Goal: Information Seeking & Learning: Learn about a topic

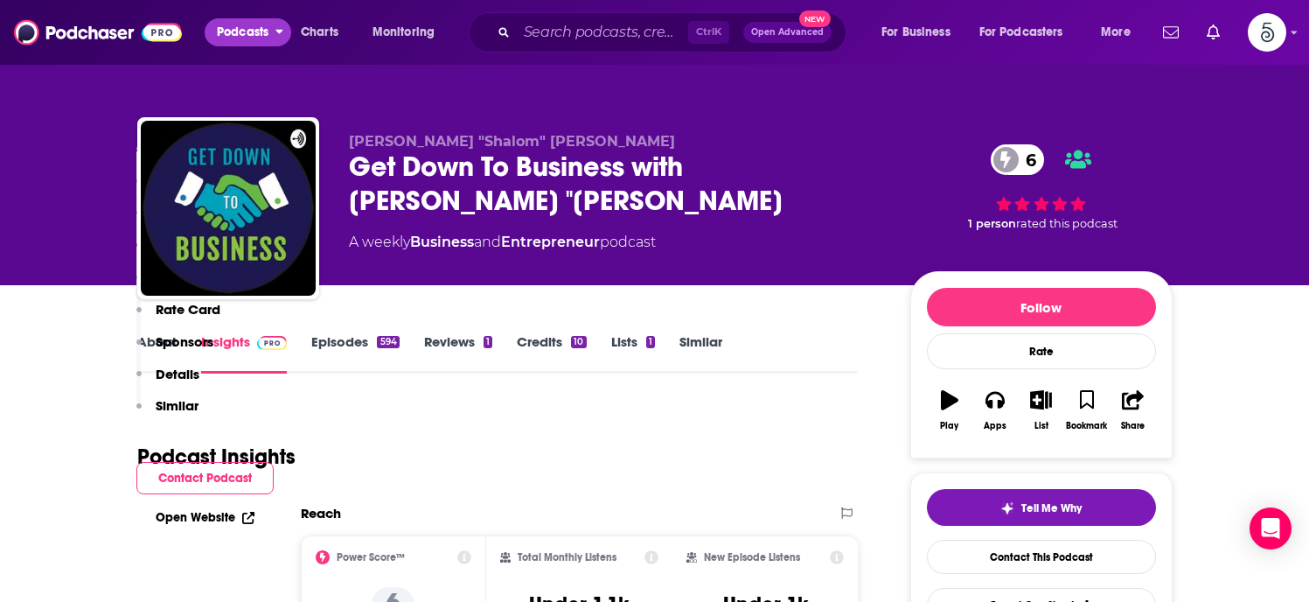
click at [265, 27] on span "Podcasts" at bounding box center [243, 32] width 52 height 24
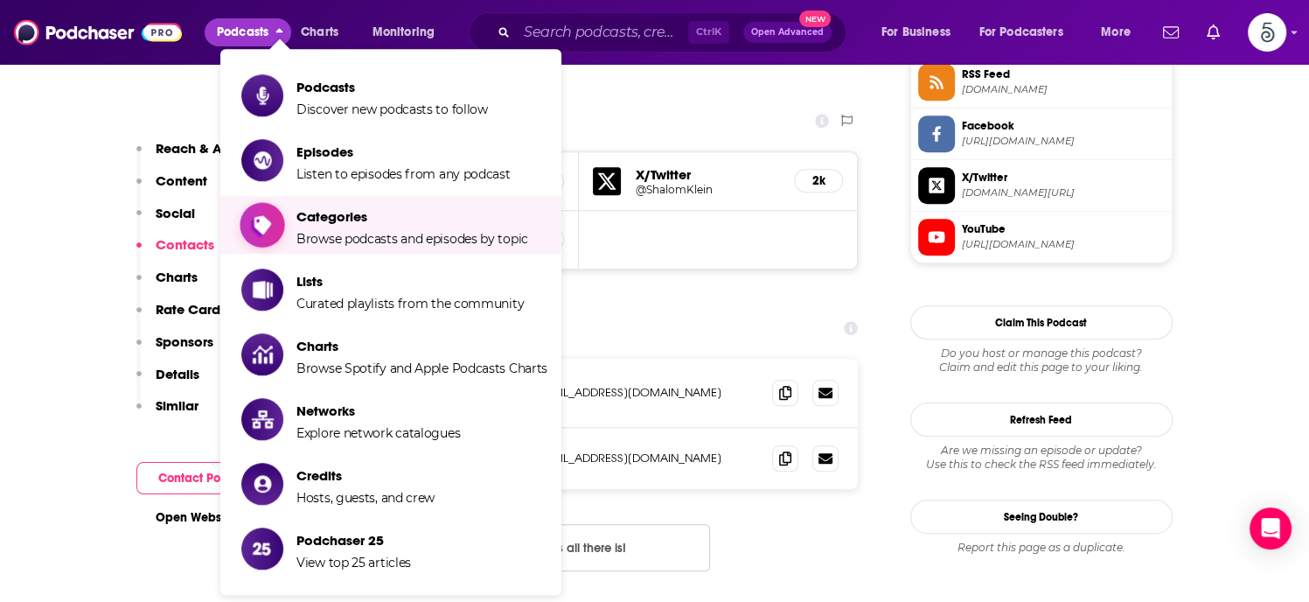
click at [339, 208] on span "Categories" at bounding box center [413, 216] width 232 height 17
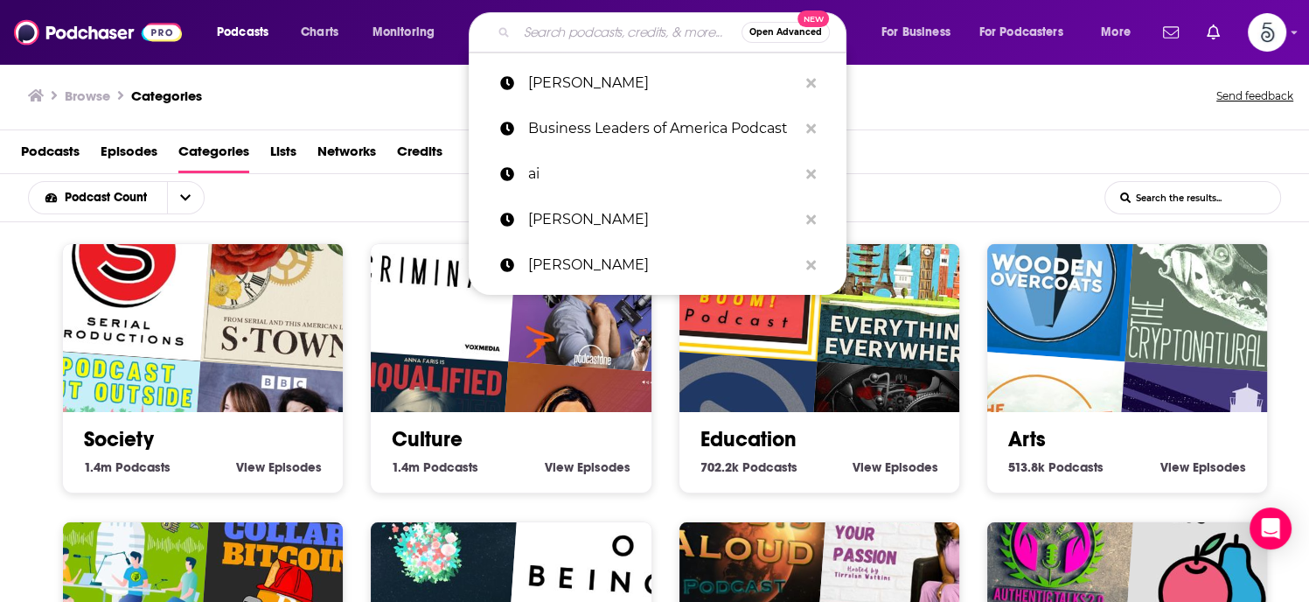
click at [576, 32] on input "Search podcasts, credits, & more..." at bounding box center [629, 32] width 225 height 28
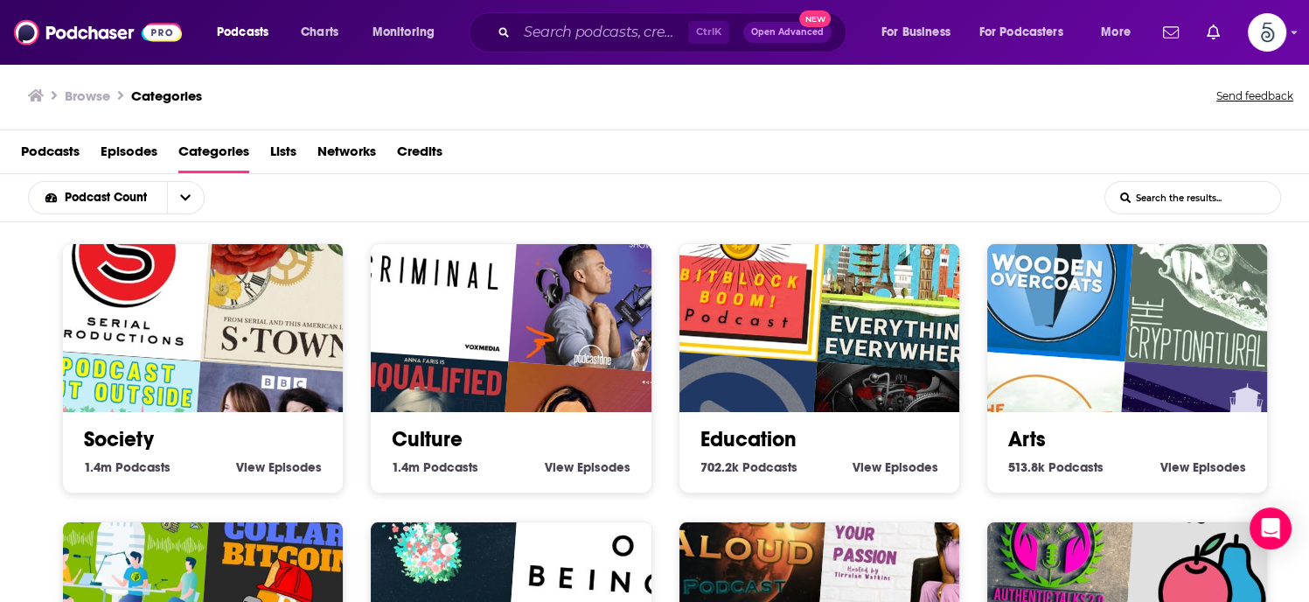
click at [903, 94] on div "Browse Categories Send feedback" at bounding box center [654, 96] width 1309 height 67
click at [1178, 189] on input "List Search Input" at bounding box center [1193, 197] width 175 height 31
type input "business"
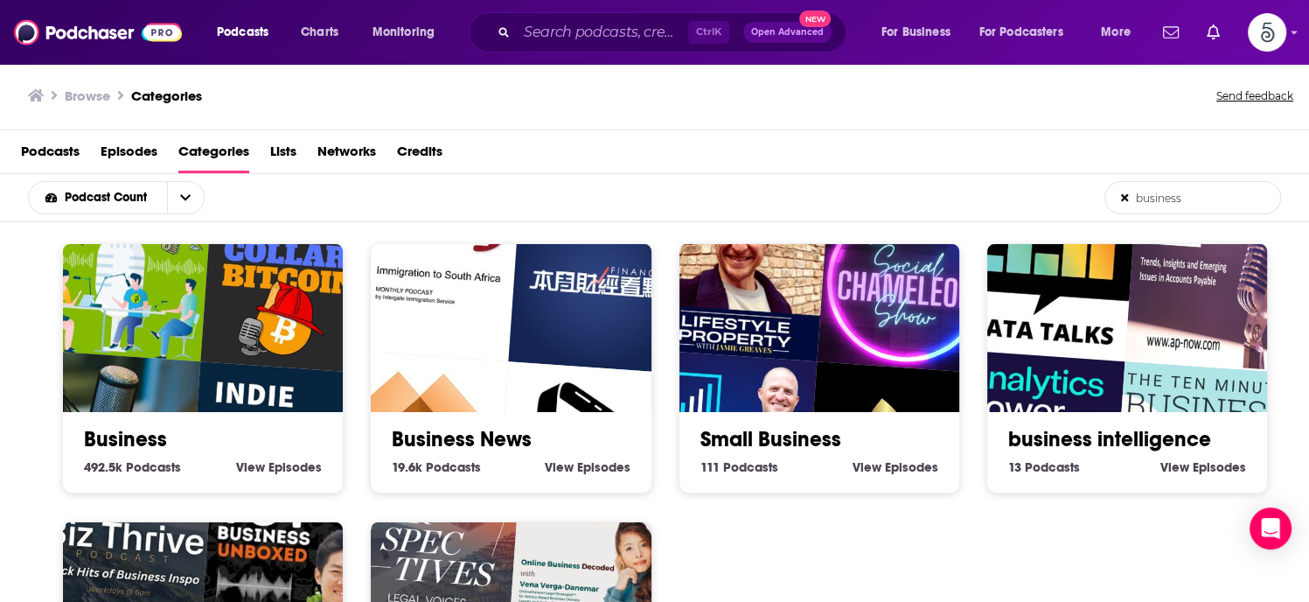
click at [108, 445] on link "Business" at bounding box center [125, 439] width 83 height 26
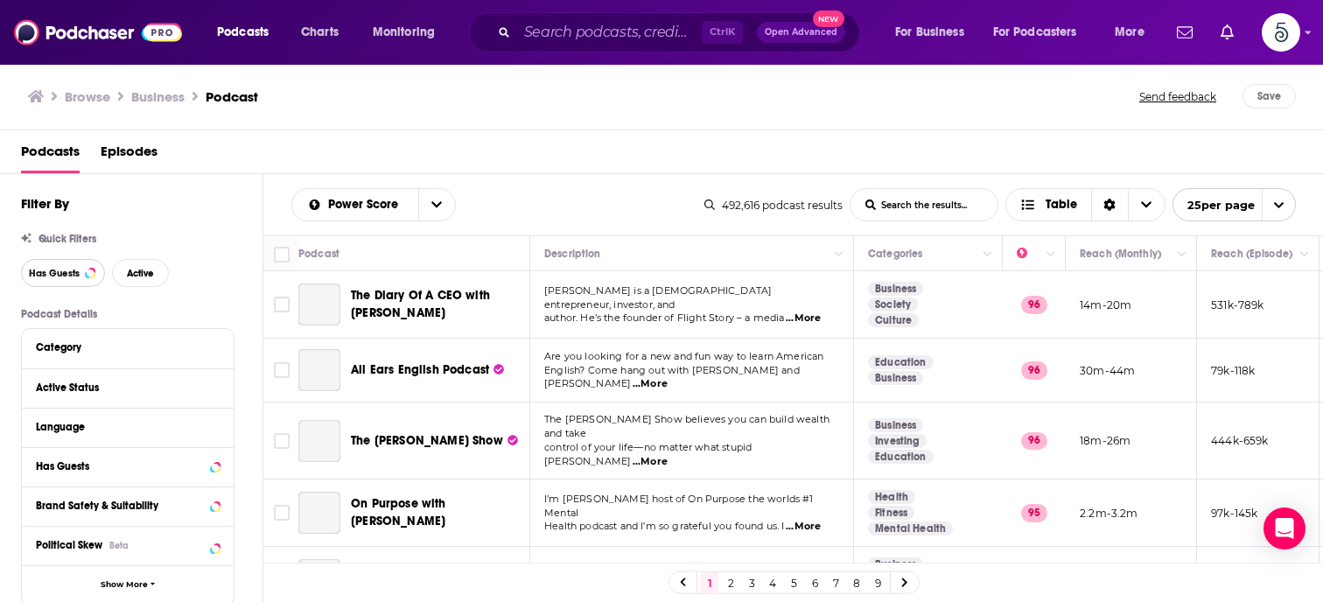
click at [64, 272] on span "Has Guests" at bounding box center [54, 274] width 51 height 10
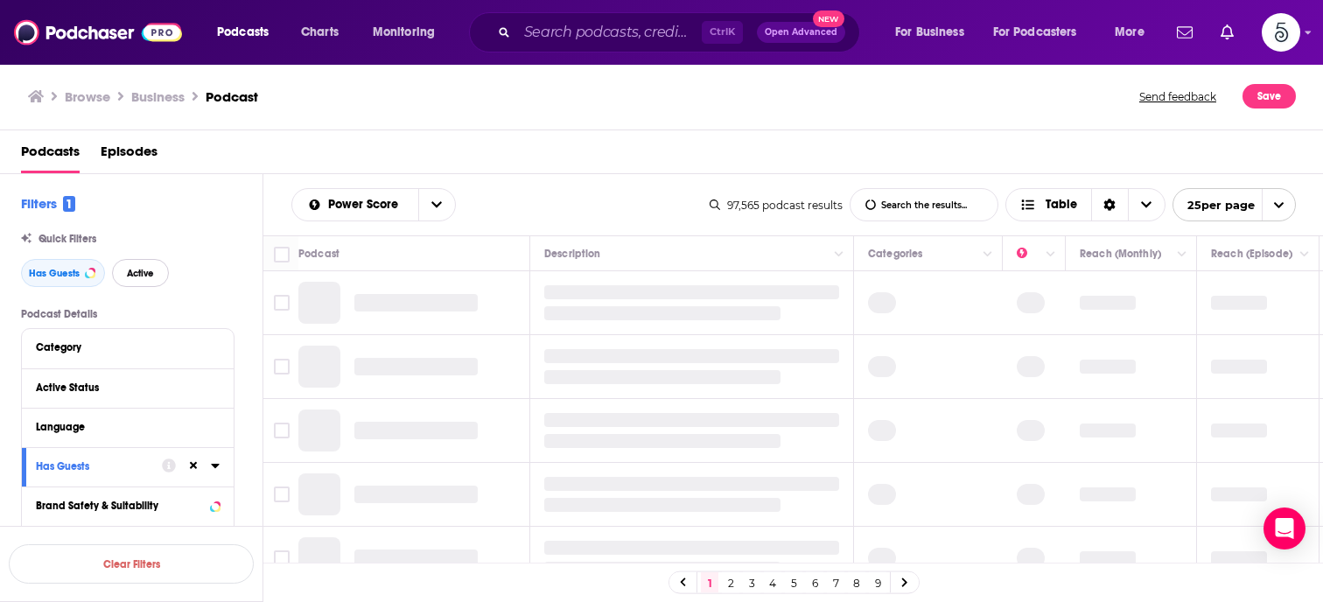
click at [127, 269] on span "Active" at bounding box center [140, 274] width 27 height 10
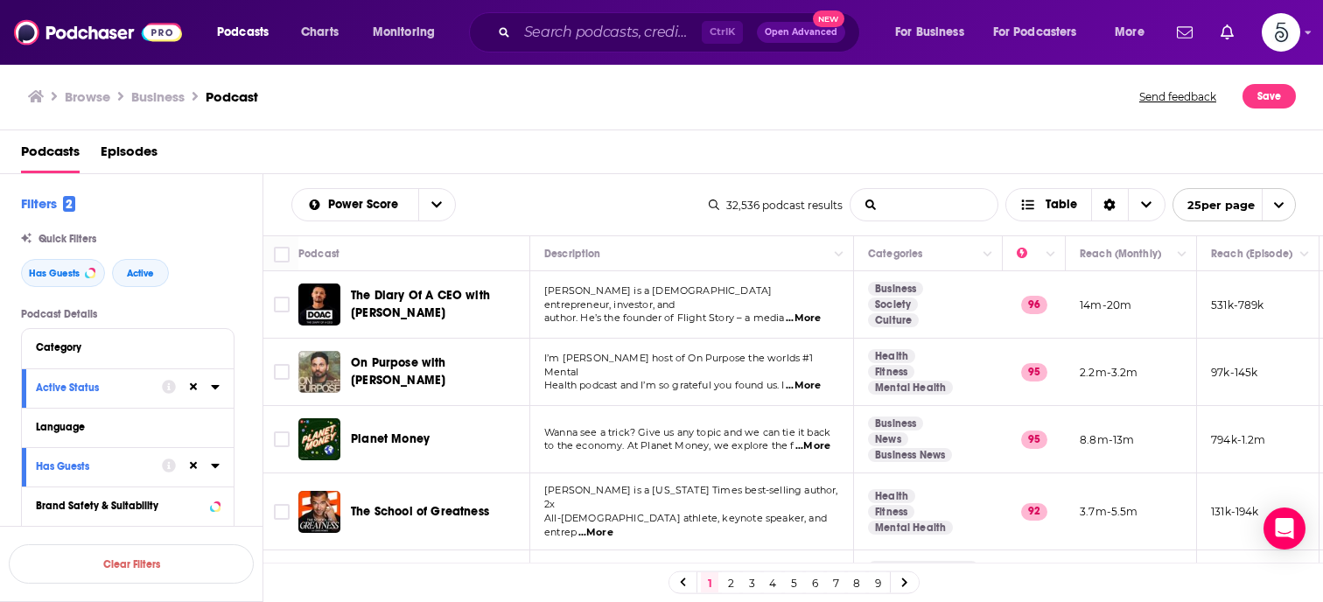
click at [952, 207] on input "List Search Input" at bounding box center [923, 204] width 147 height 31
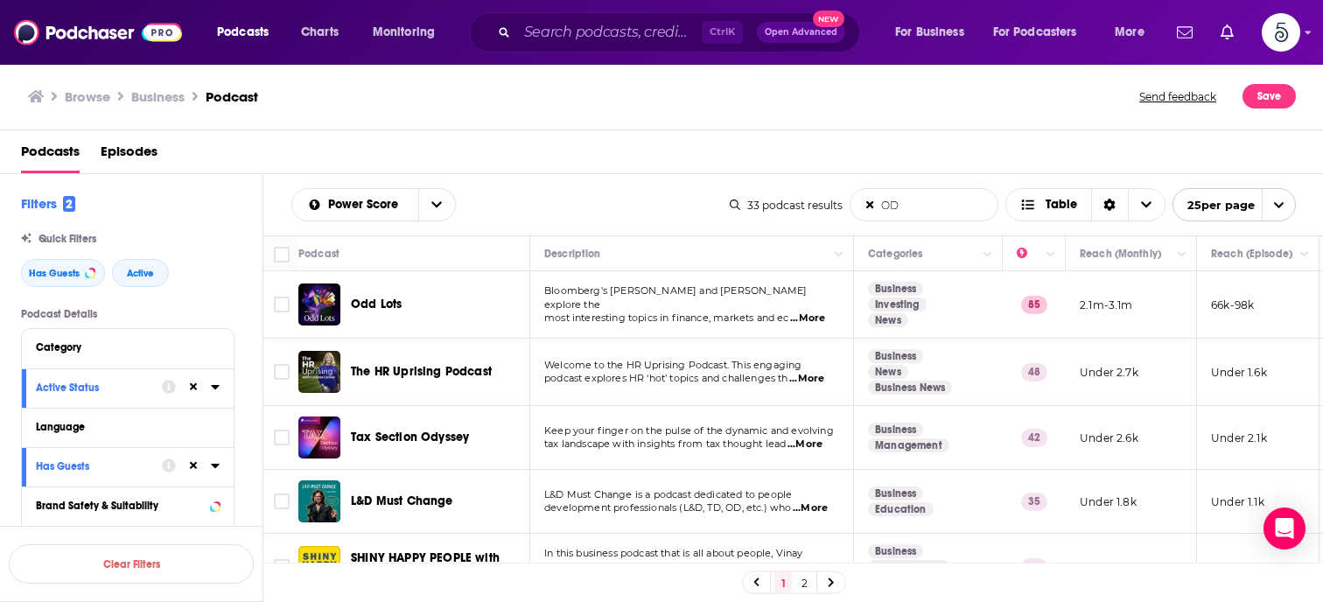
click at [913, 202] on input "OD" at bounding box center [923, 204] width 147 height 31
type input "O"
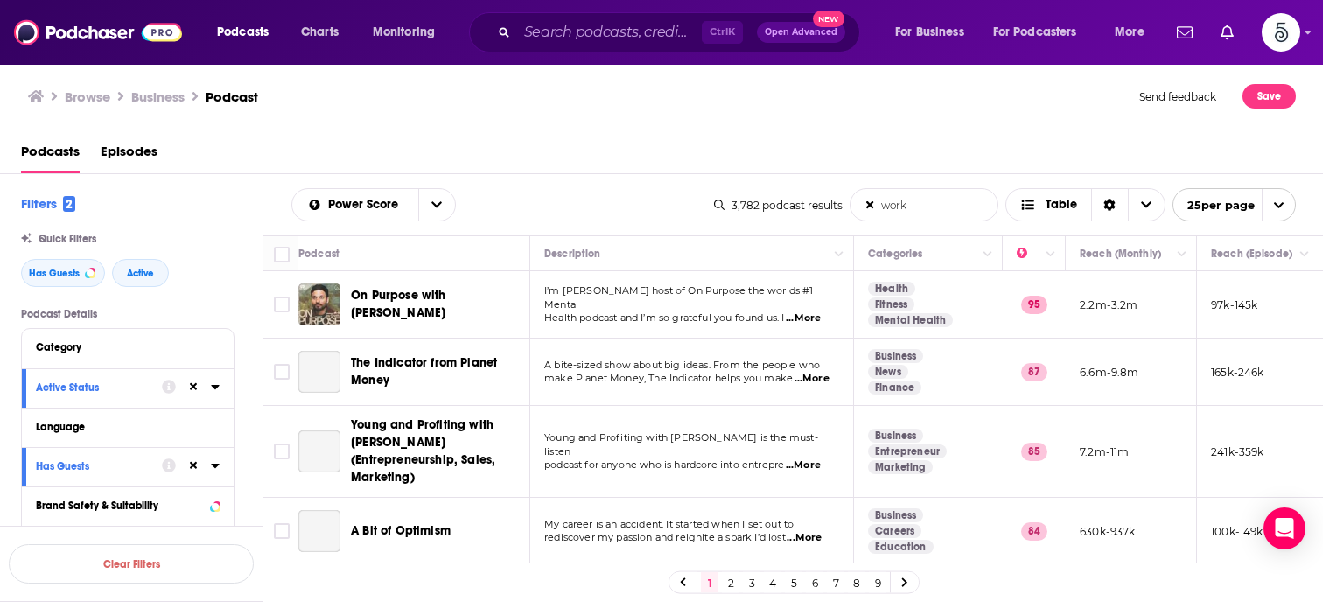
type input "workplace"
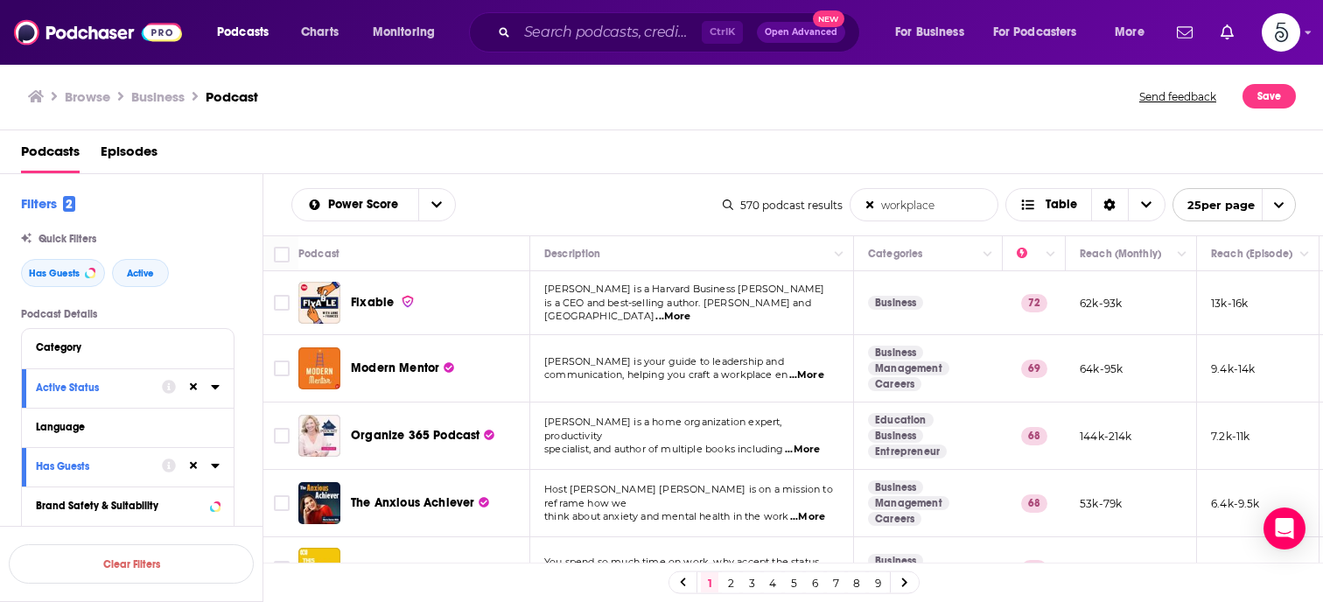
click at [865, 206] on icon at bounding box center [869, 205] width 11 height 13
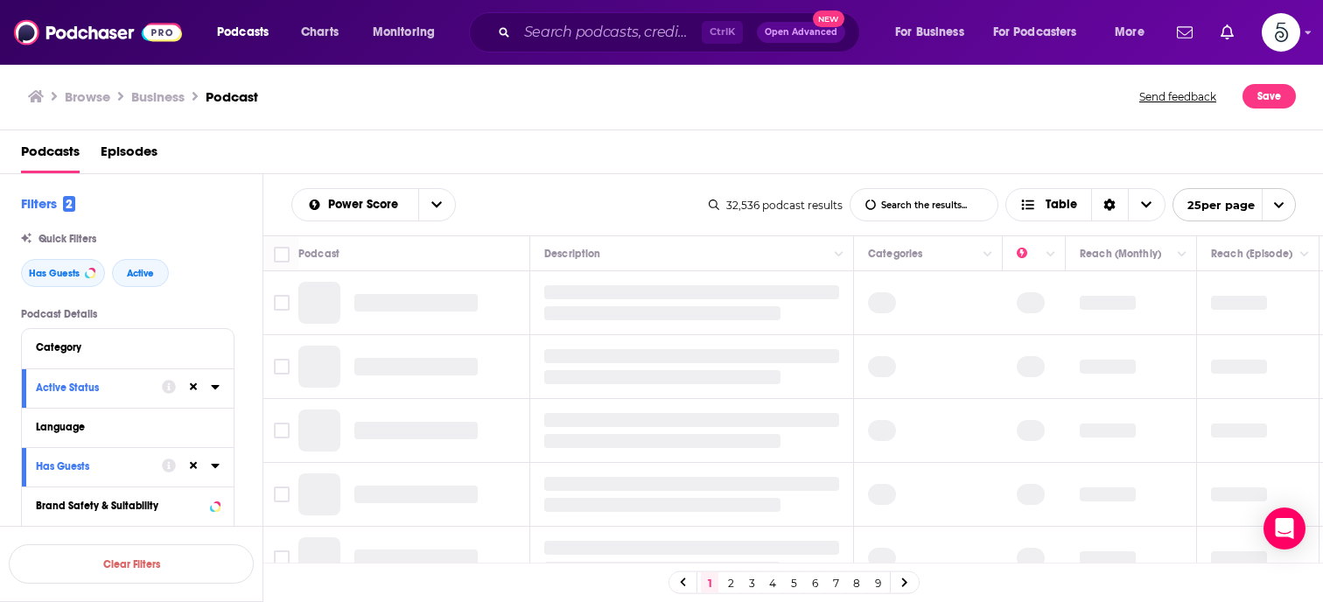
click at [914, 206] on input "List Search Input" at bounding box center [923, 204] width 147 height 31
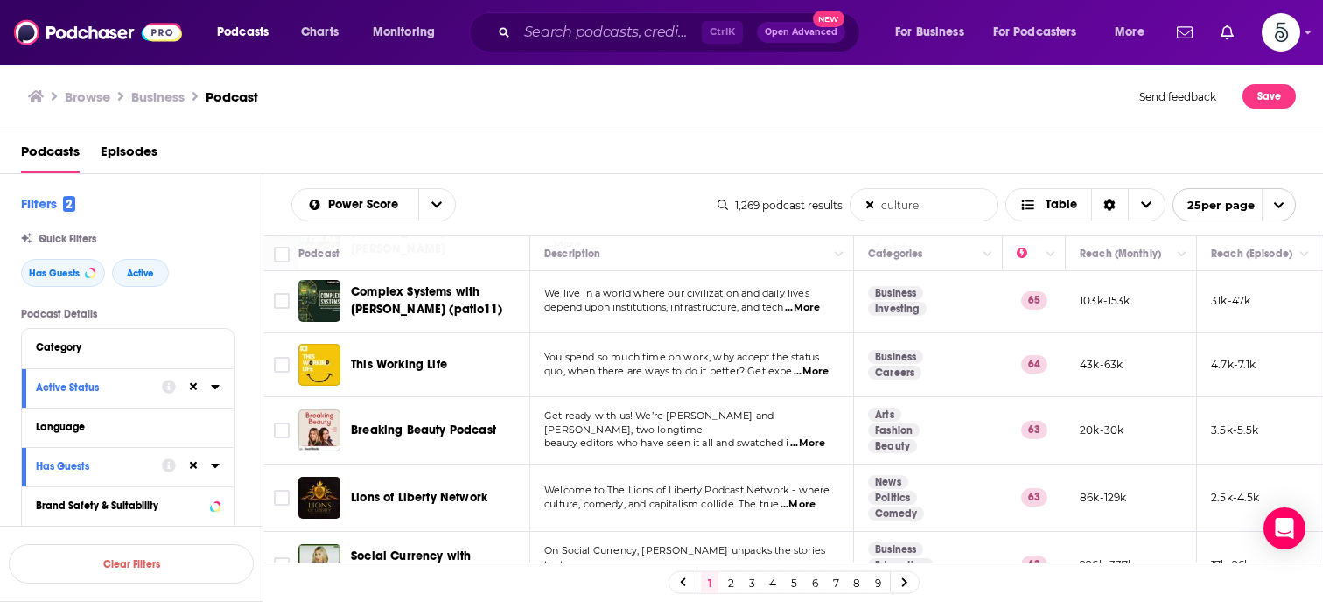
scroll to position [1393, 0]
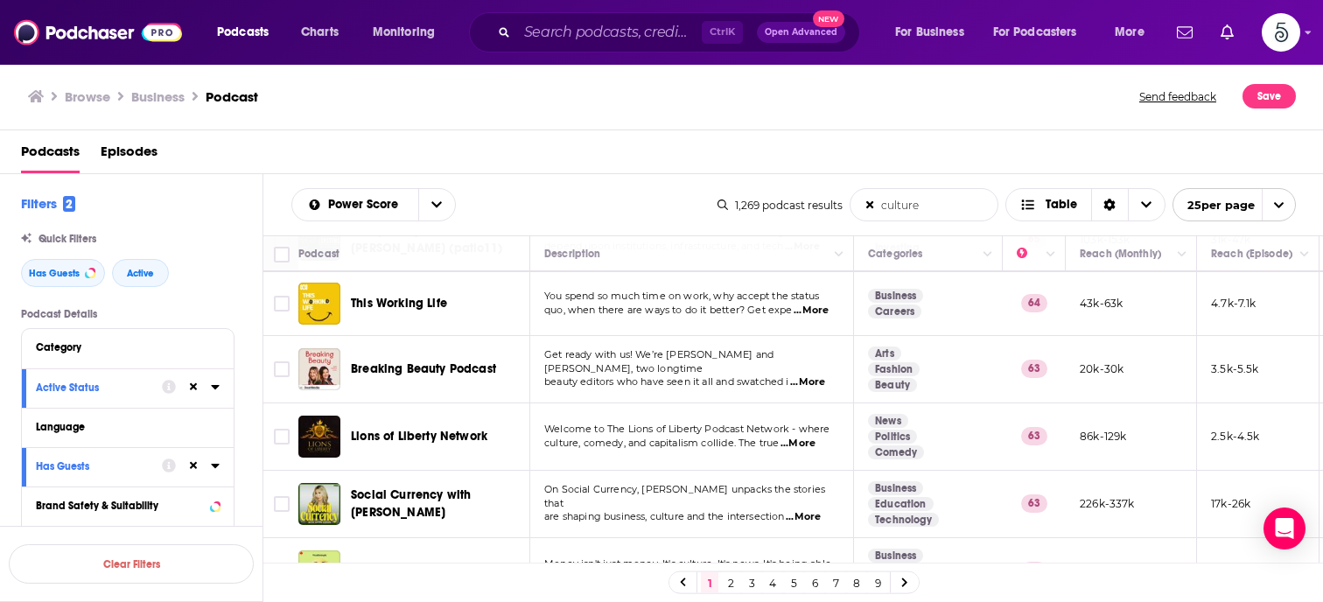
type input "culture"
